Goal: Use online tool/utility: Utilize a website feature to perform a specific function

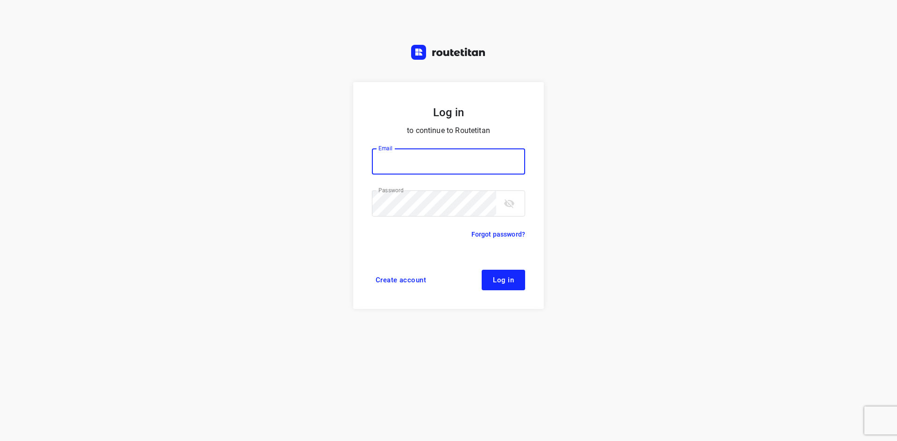
type input "p.hilderson@telenet.be"
click at [512, 285] on button "Log in" at bounding box center [503, 280] width 43 height 21
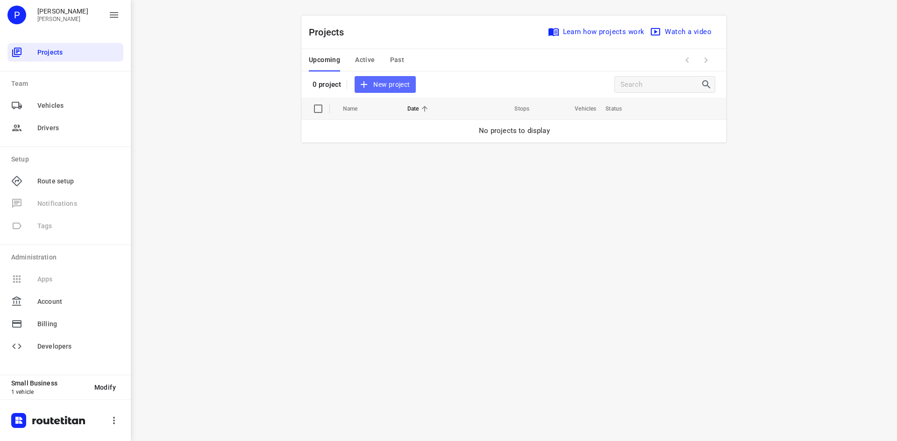
click at [386, 86] on span "New project" at bounding box center [385, 85] width 50 height 12
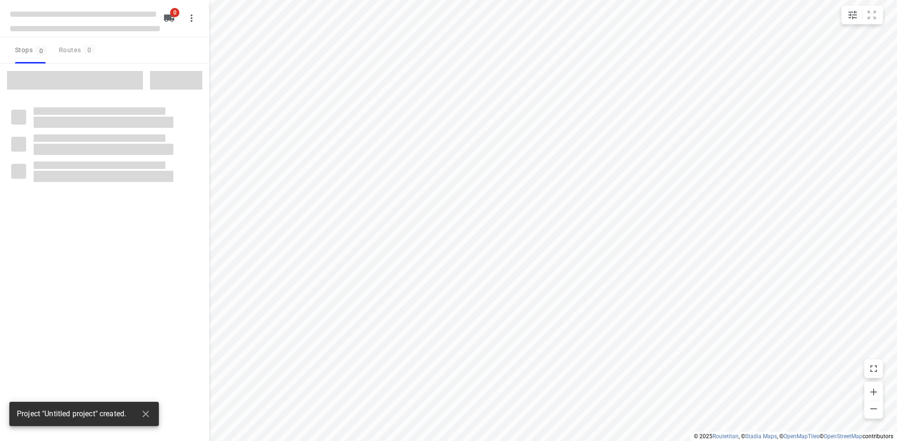
type input "distance"
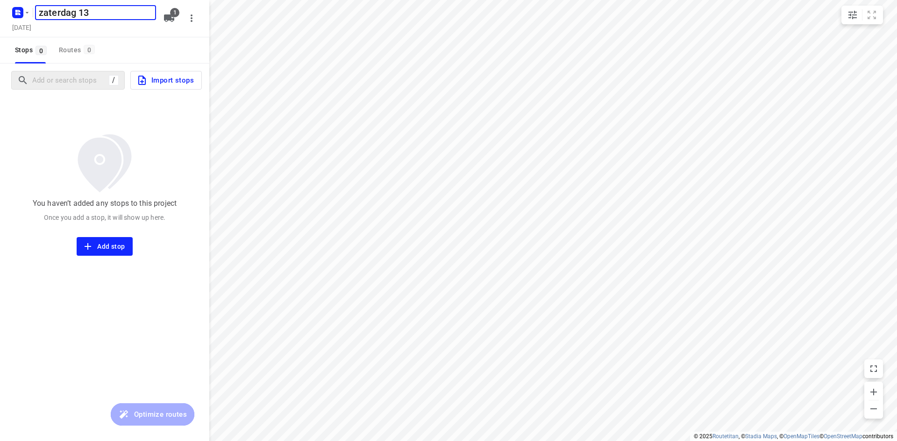
type input "zaterdag 13"
click at [78, 85] on input "Add or search stops" at bounding box center [69, 80] width 73 height 14
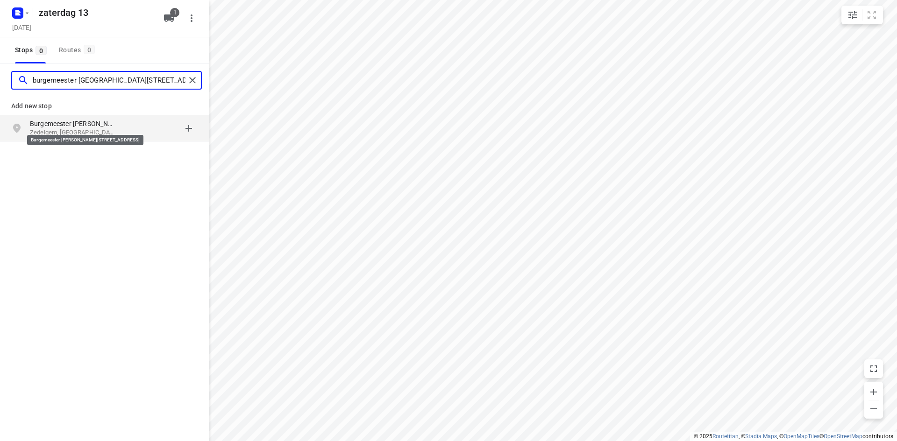
type input "burgemeester joseph lievenstraat 13a"
click at [86, 127] on p "Burgemeester Joseph Lievensstraat 13a" at bounding box center [73, 123] width 86 height 9
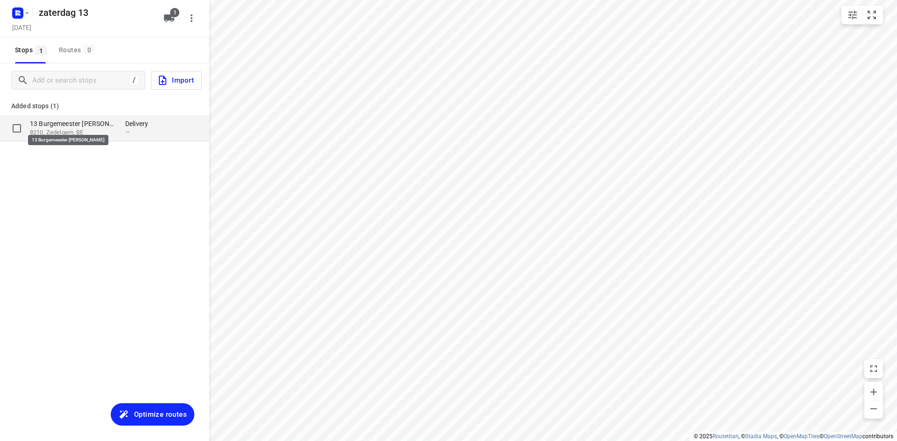
click at [78, 124] on p "13 Burgemeester Joseph Lievensstraat" at bounding box center [73, 123] width 86 height 9
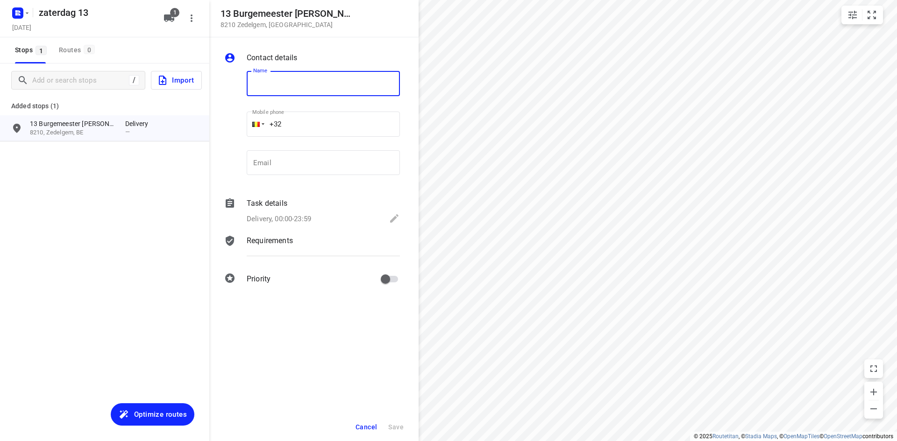
click at [281, 83] on input "text" at bounding box center [323, 83] width 153 height 25
type input "VME Molenhoek"
click at [392, 221] on icon at bounding box center [394, 218] width 8 height 8
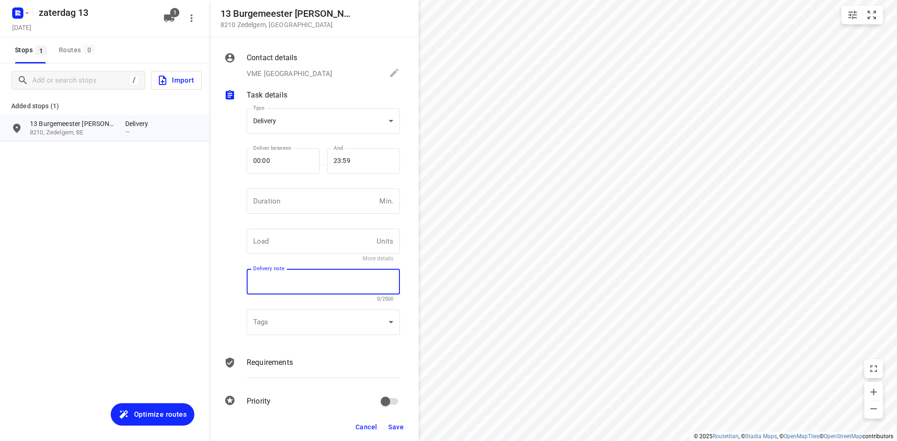
paste textarea "Beuselinck Dorine Burgemeester Joseph Lievensstraat 13a/201 8210 Zedelgem 0478 …"
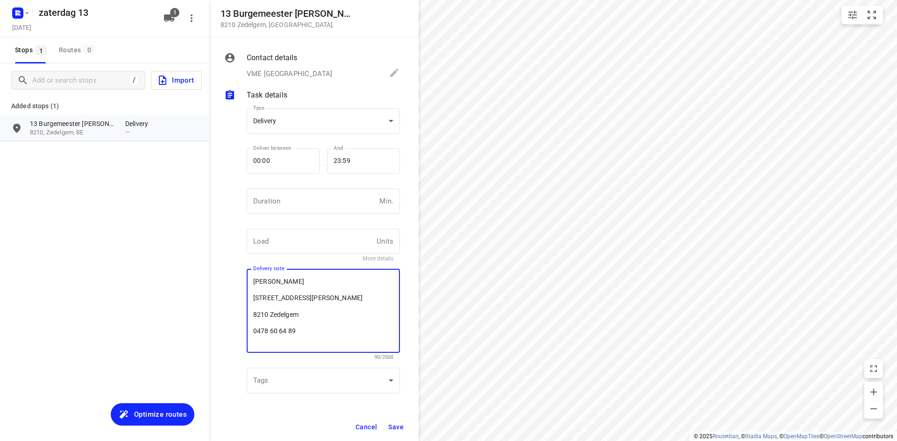
click at [256, 332] on textarea "Beuselinck Dorine Burgemeester Joseph Lievensstraat 13a/201 8210 Zedelgem 0478 …" at bounding box center [323, 311] width 140 height 67
click at [263, 312] on textarea "Beuselinck Dorine Burgemeester Joseph Lievensstraat 13a/201 8210 Zedelgem 0478 …" at bounding box center [323, 307] width 140 height 58
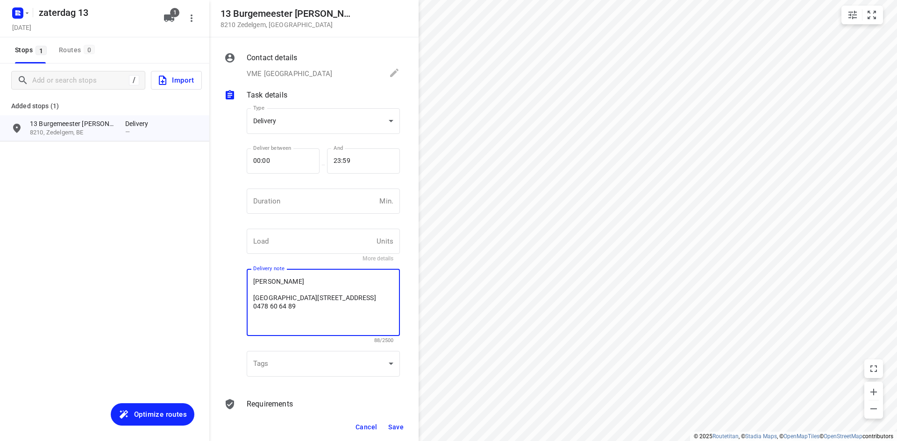
click at [254, 291] on textarea "Beuselinck Dorine Burgemeester Joseph Lievensstraat 13a/201 8210 Zedelgem 0478 …" at bounding box center [323, 303] width 140 height 50
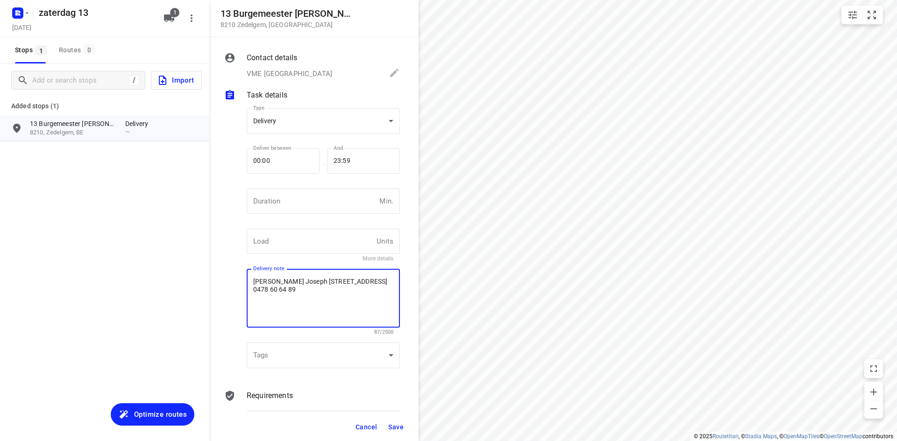
type textarea "Beuselinck Dorine Burgemeester Joseph Lievensstraat 13a/201 8210 Zedelgem 0478 …"
click at [399, 425] on span "Save" at bounding box center [395, 427] width 15 height 7
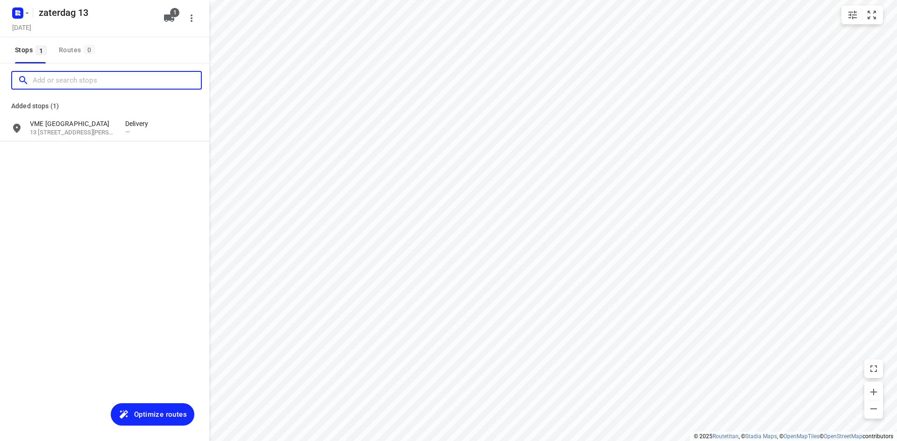
click at [72, 85] on input "Add or search stops" at bounding box center [117, 80] width 168 height 14
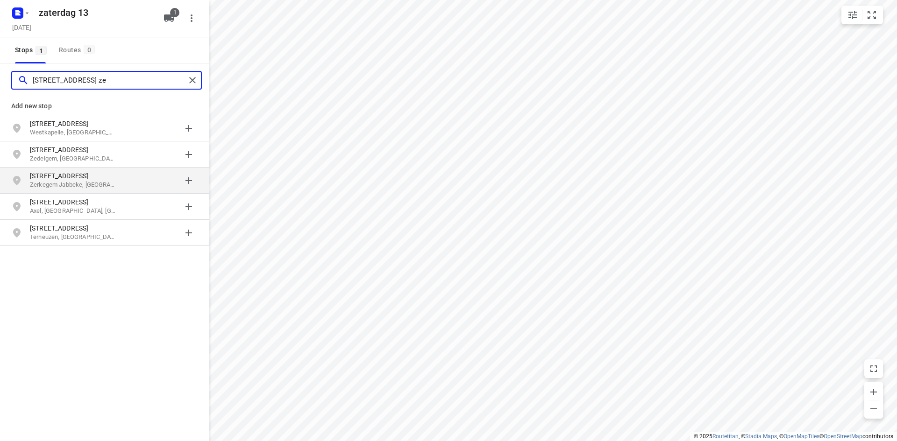
type input "noordstraat 56 ze"
click at [57, 176] on p "Noordstraat 56" at bounding box center [73, 175] width 86 height 9
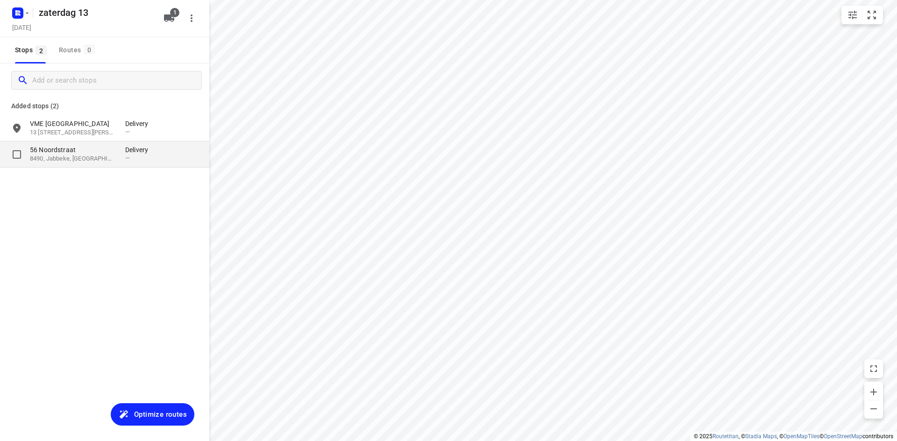
click at [78, 148] on p "56 Noordstraat" at bounding box center [73, 149] width 86 height 9
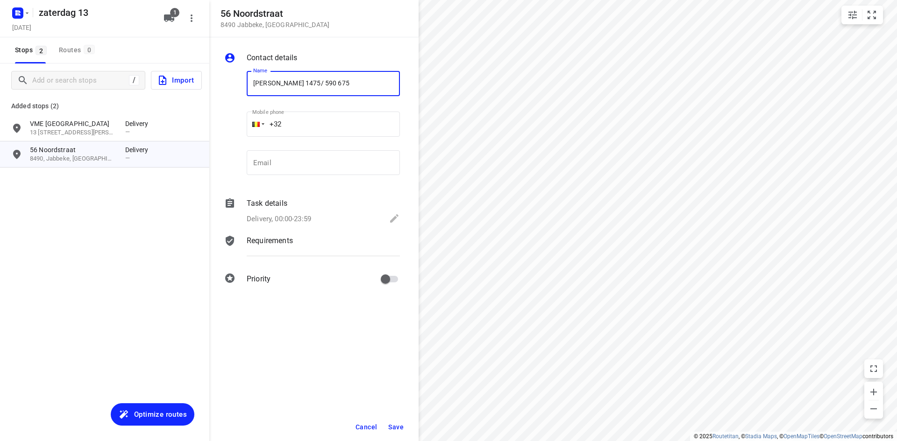
type input "lorenz Schoutteet 1475/ 590 675"
click at [392, 424] on span "Save" at bounding box center [395, 427] width 15 height 7
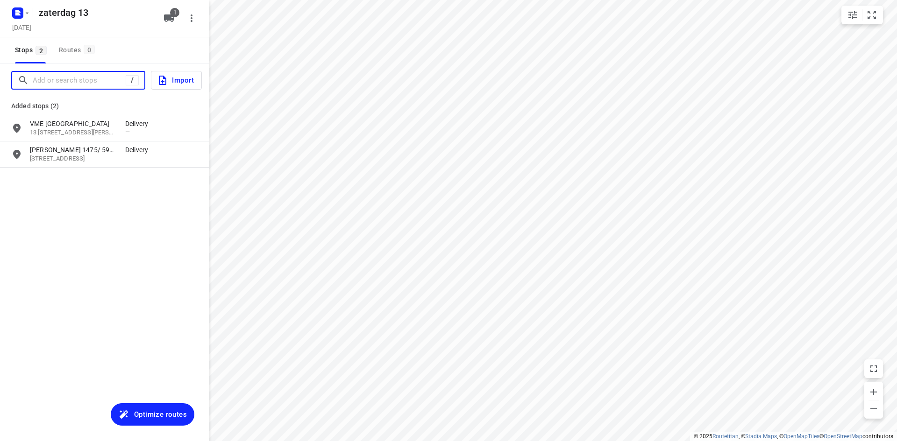
click at [68, 86] on input "Add or search stops" at bounding box center [79, 80] width 93 height 14
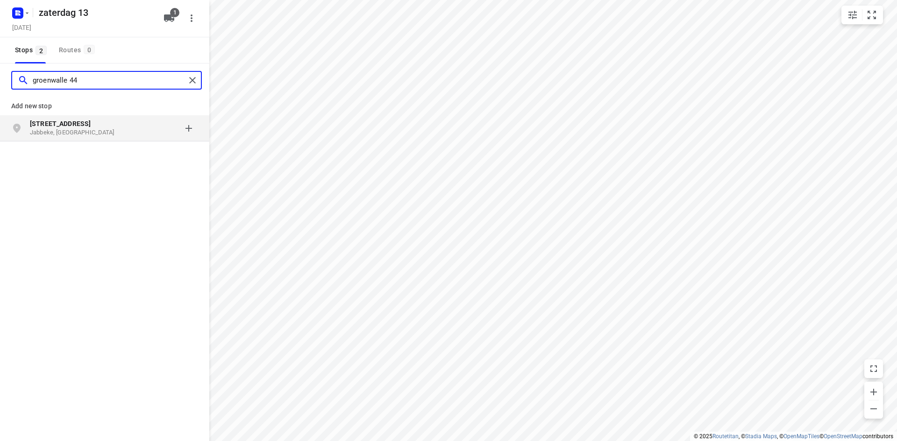
type input "groenwalle 44"
click at [46, 128] on p "Jabbeke, België" at bounding box center [73, 132] width 86 height 9
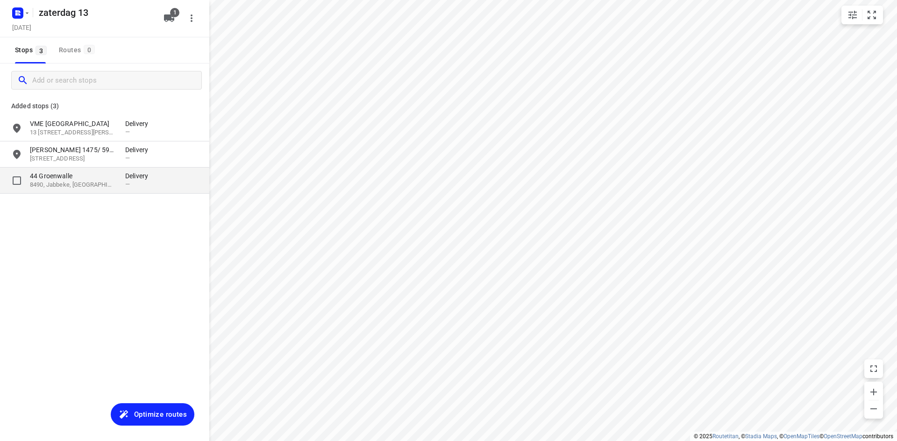
click at [70, 180] on p "44 Groenwalle" at bounding box center [73, 175] width 86 height 9
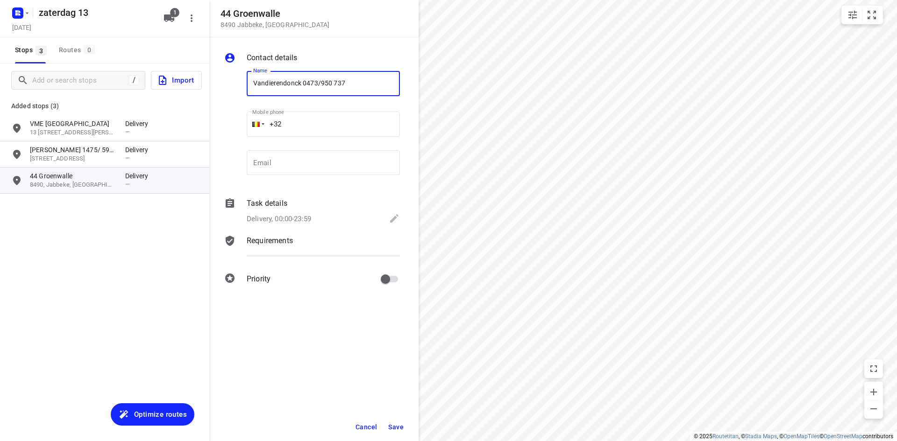
type input "Vandierendonck 0473/950 737"
click at [400, 428] on span "Save" at bounding box center [395, 427] width 15 height 7
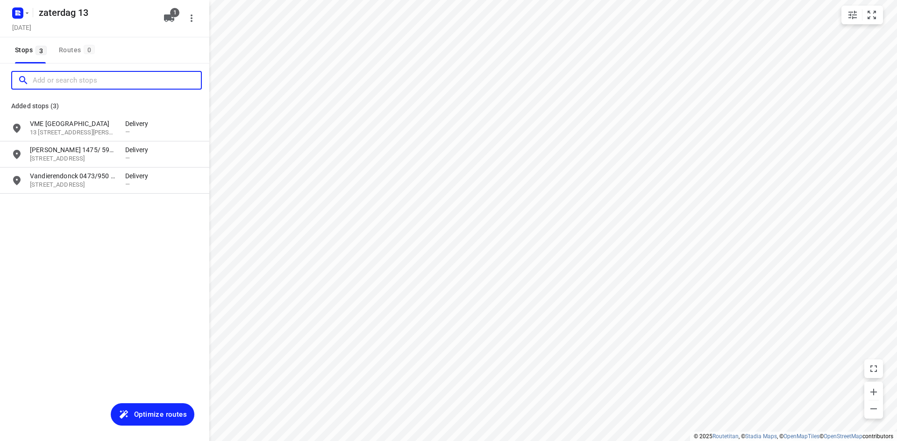
click at [68, 79] on input "Add or search stops" at bounding box center [117, 80] width 168 height 14
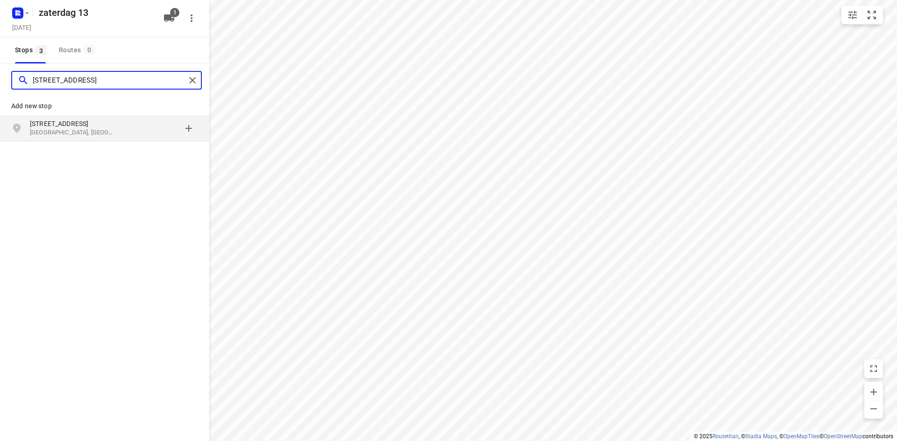
type input "zoetkinstraat 3 oostkamp"
click at [46, 124] on p "Zoetkinstraat 3" at bounding box center [73, 123] width 86 height 9
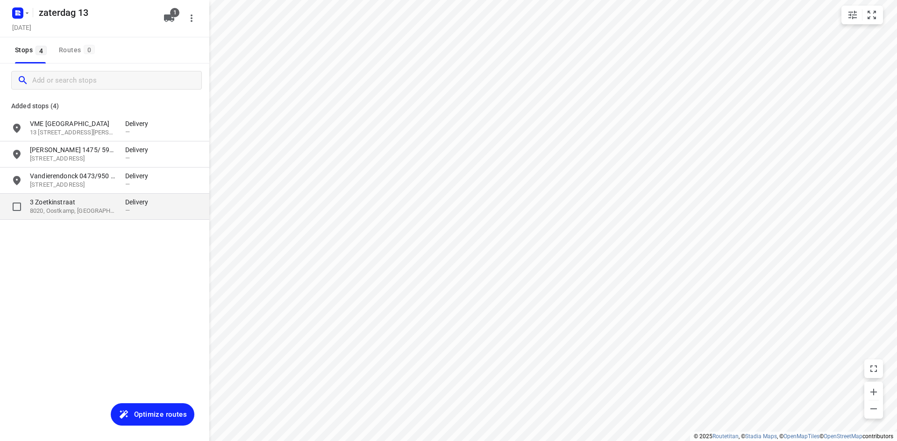
click at [75, 209] on p "8020, Oostkamp, BE" at bounding box center [73, 211] width 86 height 9
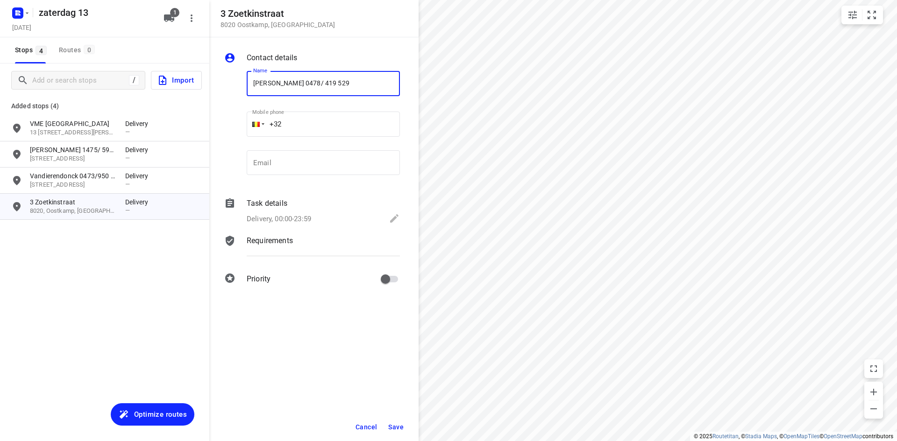
type input "Maddy vermeersch 0478/ 419 529"
click at [398, 430] on span "Save" at bounding box center [395, 427] width 15 height 7
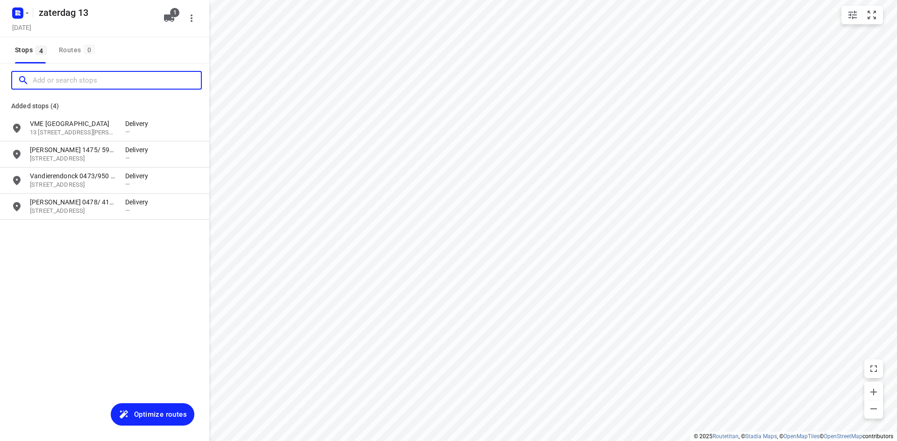
click at [72, 86] on input "Add or search stops" at bounding box center [117, 80] width 168 height 14
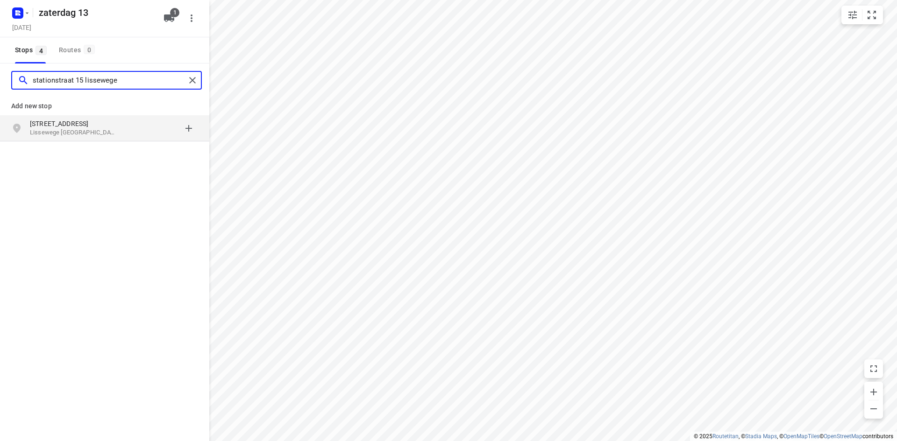
type input "stationstraat 15 lissewege"
click at [38, 130] on p "Lissewege Brugge, België" at bounding box center [73, 132] width 86 height 9
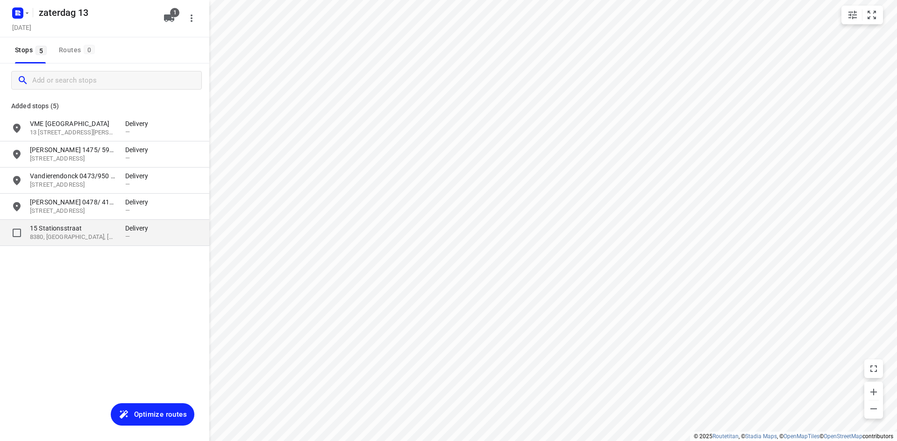
click at [69, 236] on p "8380, Brugge, BE" at bounding box center [73, 237] width 86 height 9
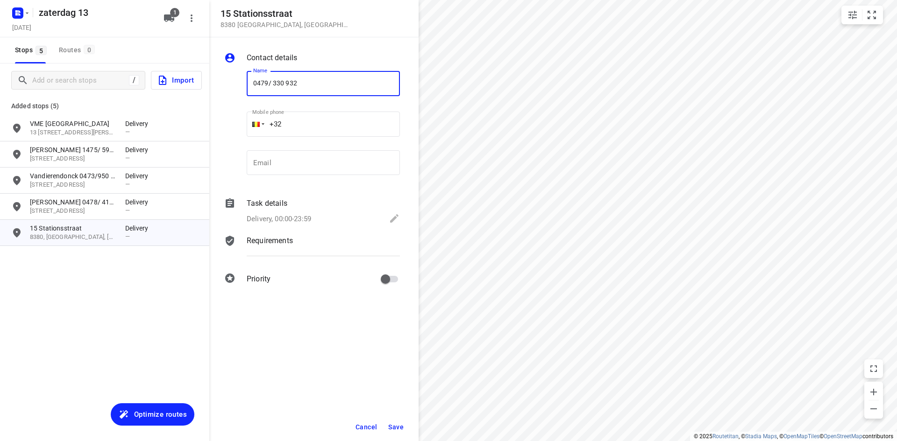
type input "0479/ 330 932"
click at [399, 425] on span "Save" at bounding box center [395, 427] width 15 height 7
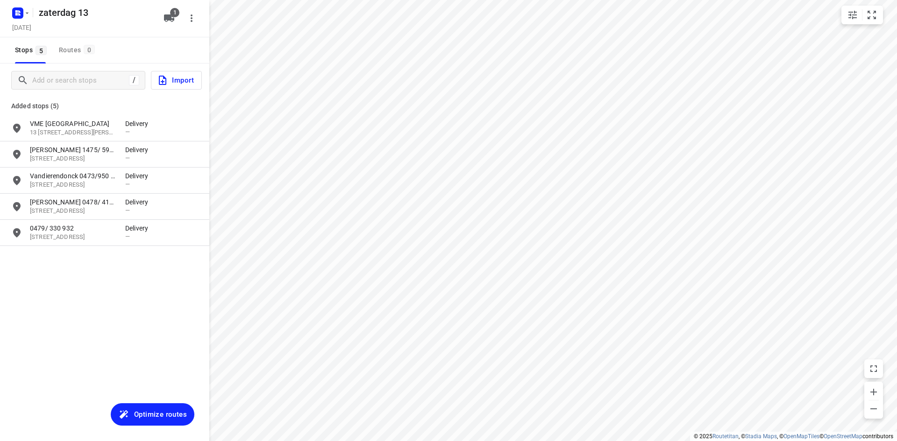
click at [143, 421] on span "Optimize routes" at bounding box center [160, 415] width 53 height 12
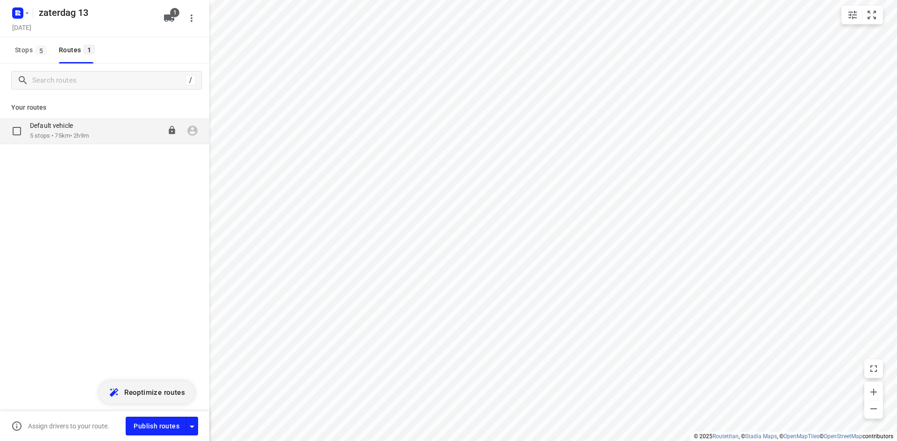
click at [61, 137] on p "5 stops • 75km • 2h9m" at bounding box center [59, 136] width 59 height 9
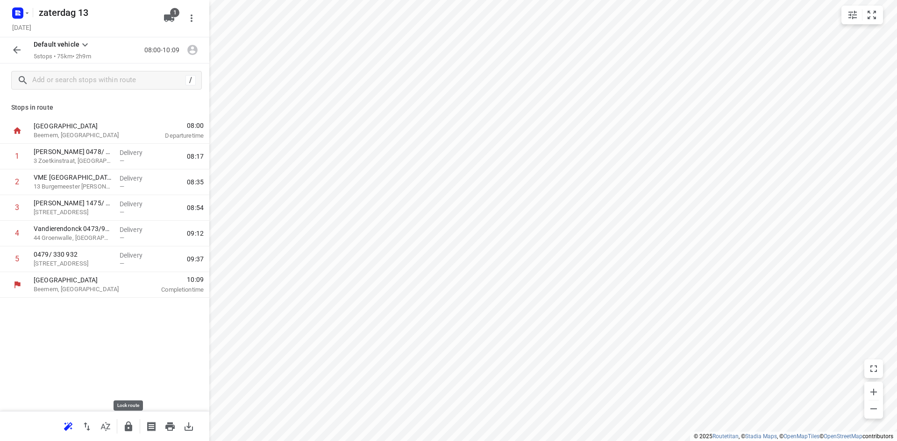
click at [132, 427] on icon "button" at bounding box center [128, 427] width 7 height 10
click at [23, 15] on rect "button" at bounding box center [17, 12] width 11 height 11
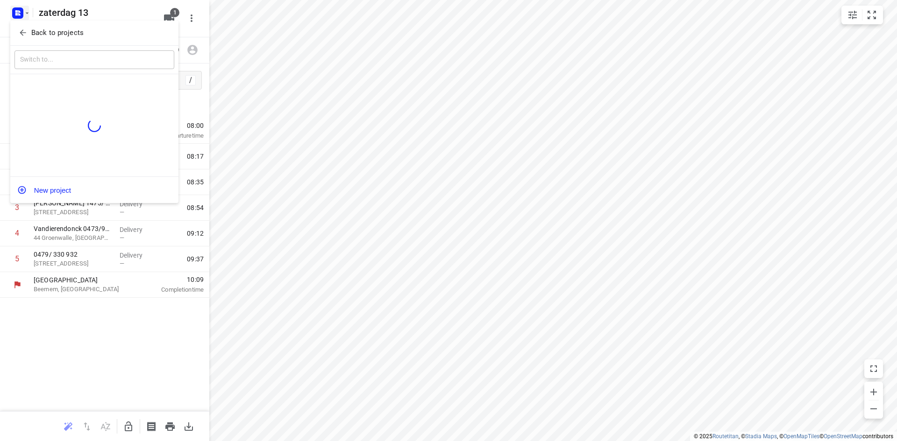
click at [26, 37] on icon "button" at bounding box center [22, 32] width 9 height 9
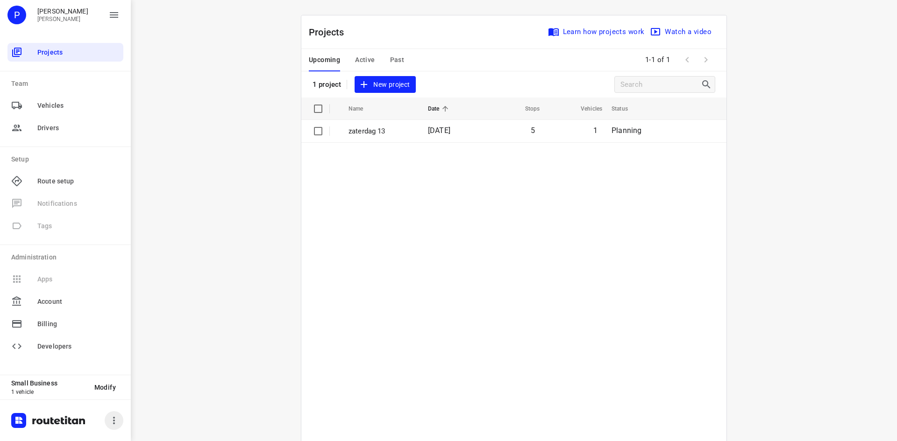
click at [112, 420] on icon "button" at bounding box center [113, 420] width 11 height 11
click at [98, 395] on li "Logout" at bounding box center [123, 394] width 116 height 19
